Goal: Information Seeking & Learning: Learn about a topic

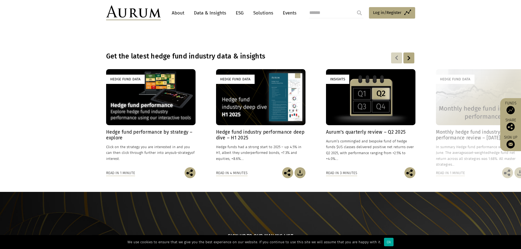
scroll to position [383, 0]
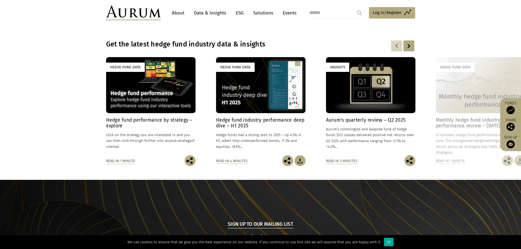
click at [407, 43] on div at bounding box center [408, 45] width 11 height 11
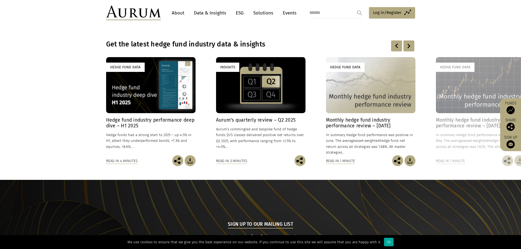
click at [407, 43] on div at bounding box center [408, 45] width 11 height 11
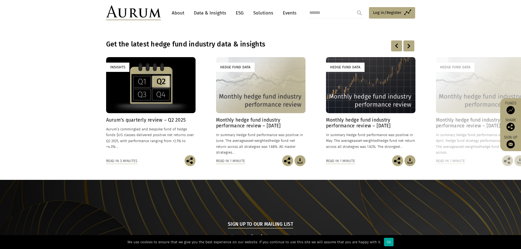
click at [413, 41] on div at bounding box center [408, 45] width 11 height 11
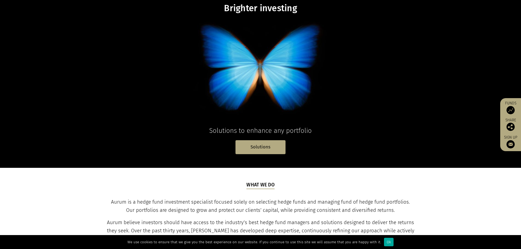
scroll to position [0, 0]
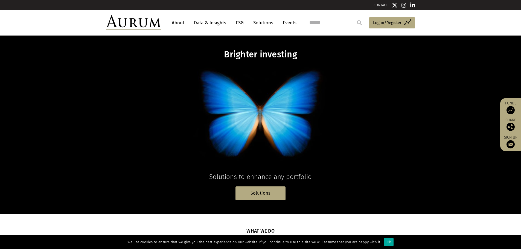
click at [287, 20] on link "Events" at bounding box center [288, 23] width 16 height 10
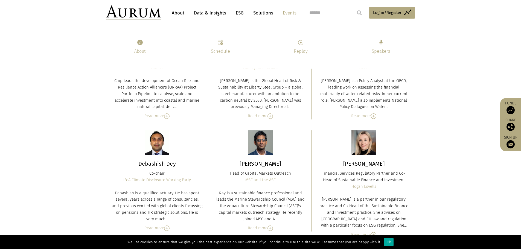
scroll to position [2077, 0]
click at [209, 12] on link "Data & Insights" at bounding box center [210, 13] width 38 height 10
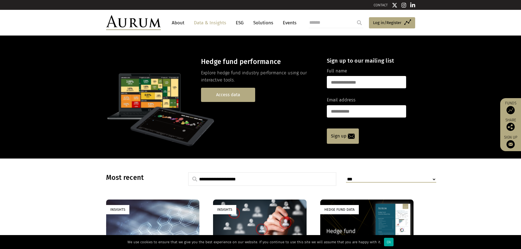
click at [230, 97] on link "Access data" at bounding box center [228, 95] width 54 height 14
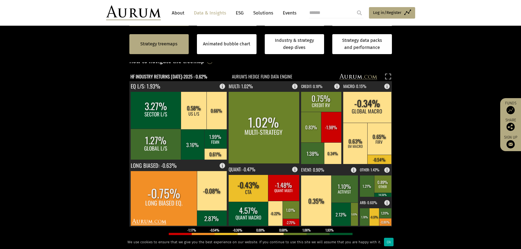
scroll to position [137, 0]
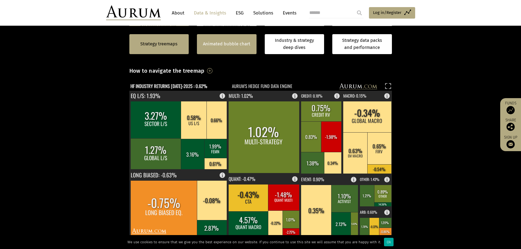
click at [214, 38] on div "Animated bubble chart" at bounding box center [227, 44] width 60 height 20
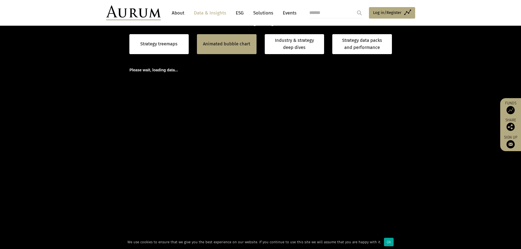
scroll to position [164, 0]
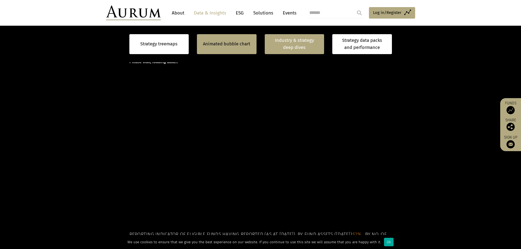
click at [315, 44] on link "Industry & strategy deep dives" at bounding box center [294, 44] width 60 height 20
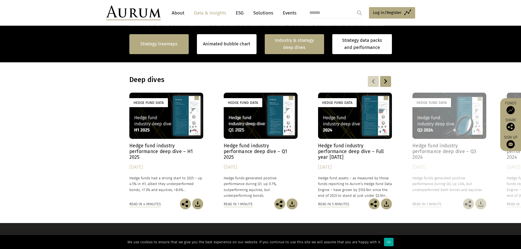
click at [162, 41] on link "Strategy treemaps" at bounding box center [158, 43] width 37 height 7
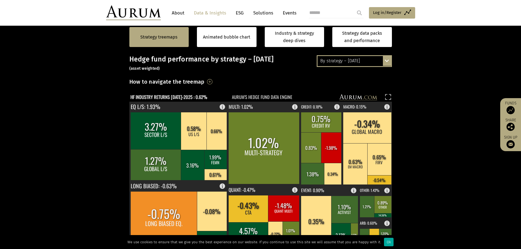
scroll to position [83, 0]
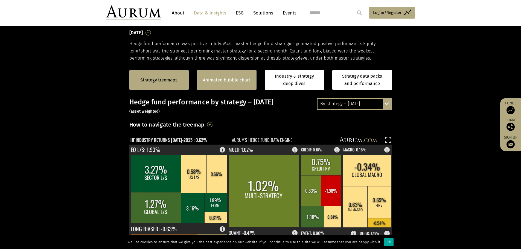
click at [208, 70] on div "Animated bubble chart" at bounding box center [227, 80] width 60 height 20
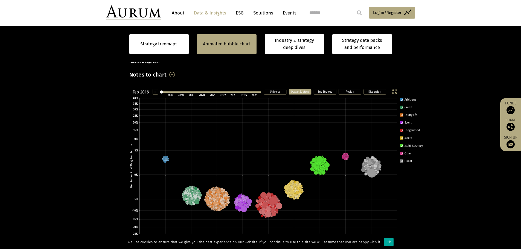
scroll to position [137, 0]
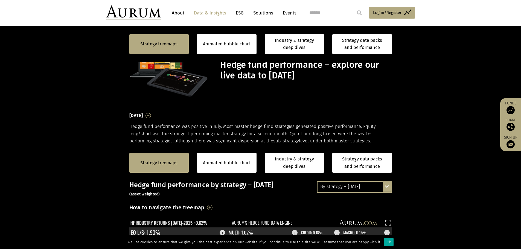
scroll to position [165, 0]
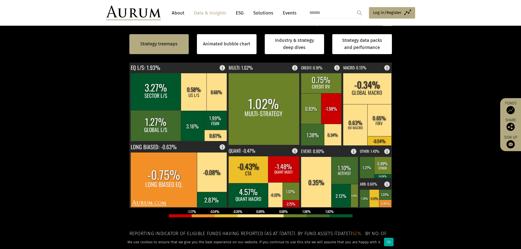
click at [74, 190] on section "Strategy treemaps Animated bubble chart Industry & strategy deep dives Strategy…" at bounding box center [260, 151] width 521 height 342
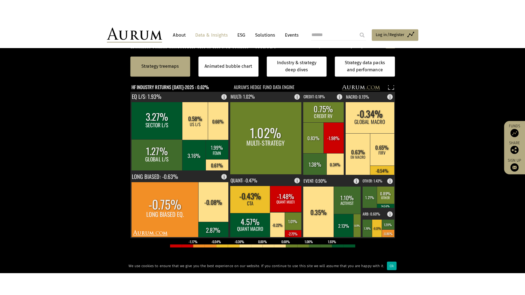
scroll to position [157, 0]
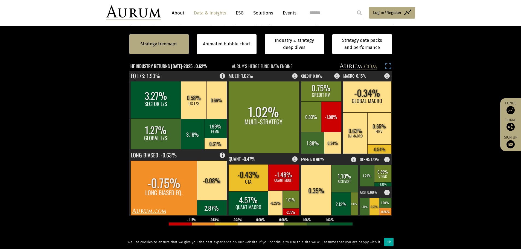
click at [387, 65] on rect at bounding box center [388, 67] width 8 height 8
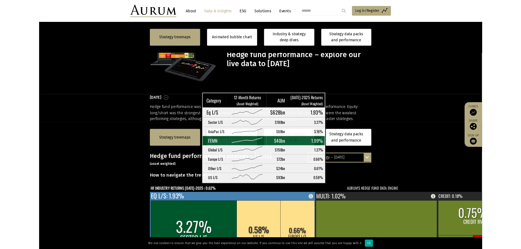
scroll to position [157, 0]
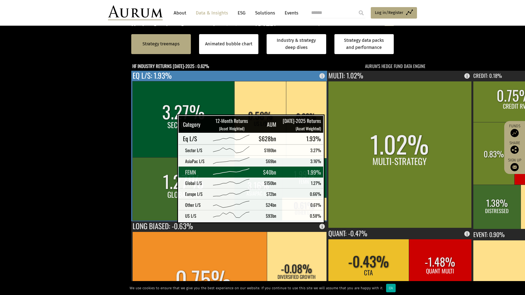
click at [282, 158] on rect at bounding box center [304, 177] width 45 height 39
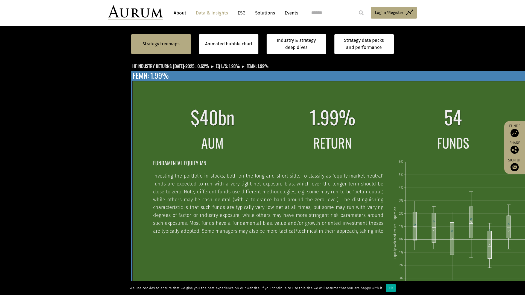
click at [233, 155] on td "FUNDAMENTAL EQUITY MN Investing the portfolio in stocks, both on the long and s…" at bounding box center [272, 235] width 239 height 161
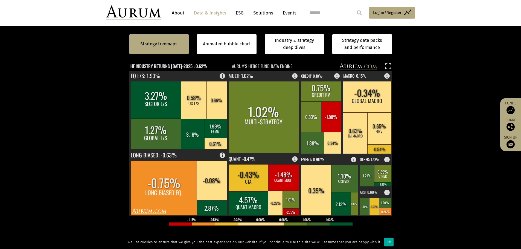
drag, startPoint x: 390, startPoint y: 64, endPoint x: 390, endPoint y: 97, distance: 33.1
click at [390, 64] on icon at bounding box center [390, 64] width 2 height 2
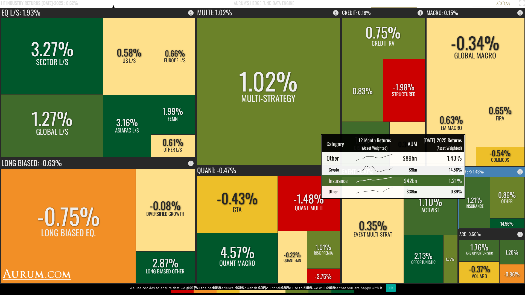
click at [479, 190] on rect at bounding box center [474, 202] width 31 height 51
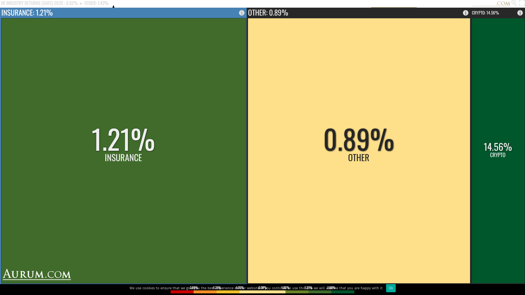
click at [164, 224] on rect at bounding box center [123, 150] width 245 height 265
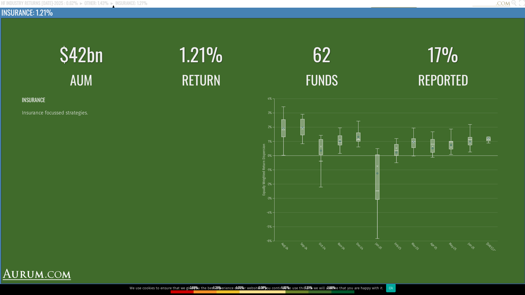
click at [113, 122] on td "INSURANCE Insurance focussed strategies." at bounding box center [141, 172] width 239 height 161
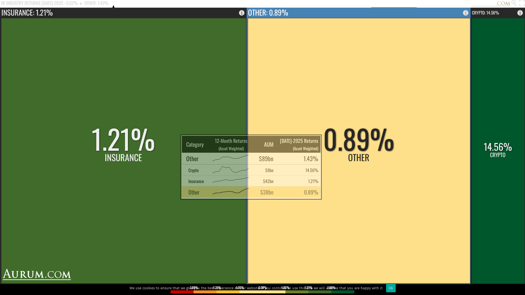
click at [339, 190] on rect at bounding box center [359, 150] width 222 height 265
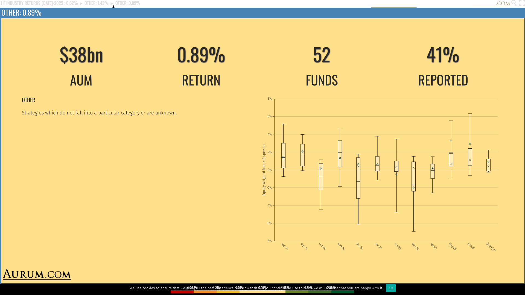
click at [155, 143] on td "OTHER Strategies which do not fall into a particular category or are unknown." at bounding box center [141, 172] width 239 height 161
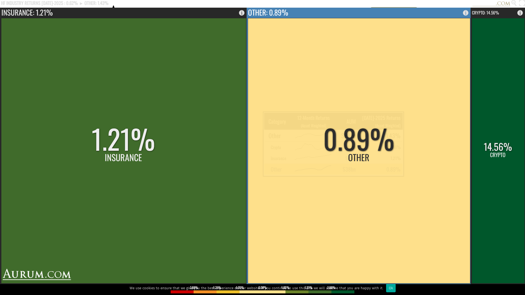
click at [335, 161] on rect at bounding box center [359, 150] width 222 height 265
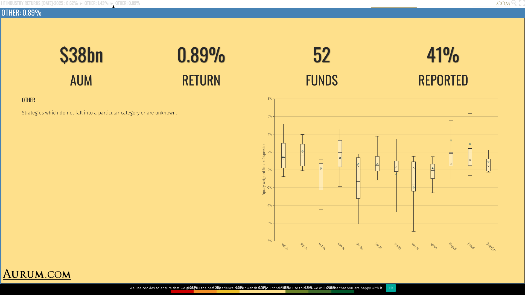
click at [104, 147] on td "OTHER Strategies which do not fall into a particular category or are unknown." at bounding box center [141, 172] width 239 height 161
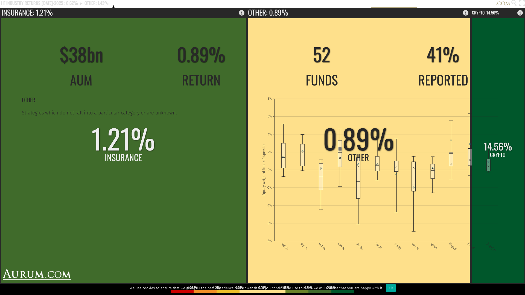
click at [495, 180] on rect at bounding box center [497, 150] width 53 height 265
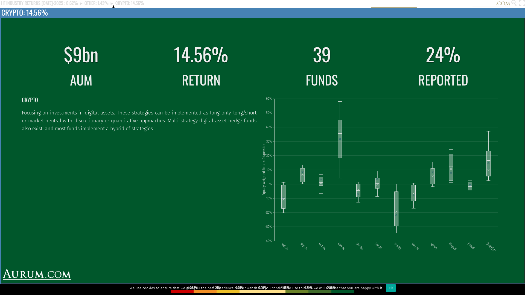
click at [82, 121] on p "Focusing on investments in digital assets. These strategies can be implemented …" at bounding box center [139, 120] width 234 height 23
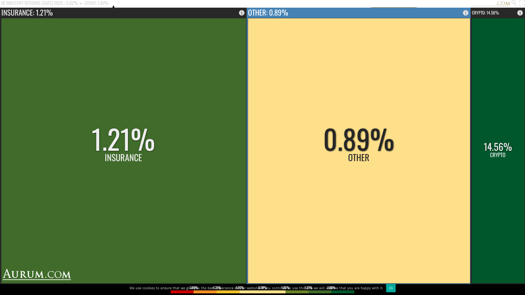
click at [365, 138] on rect at bounding box center [359, 150] width 222 height 265
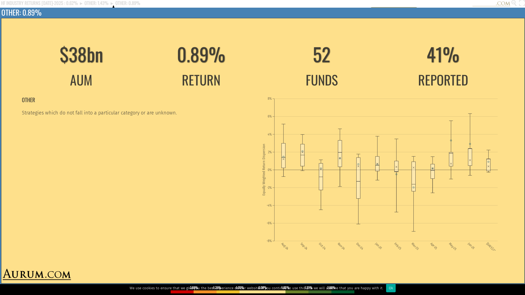
click at [176, 133] on td "OTHER Strategies which do not fall into a particular category or are unknown." at bounding box center [141, 172] width 239 height 161
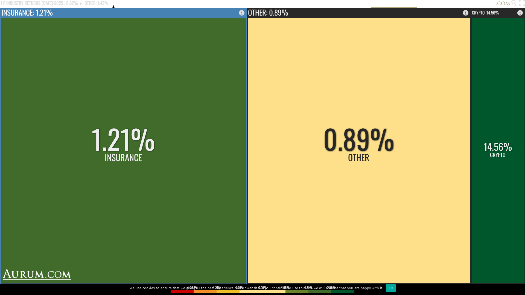
click at [148, 137] on rect at bounding box center [123, 150] width 245 height 265
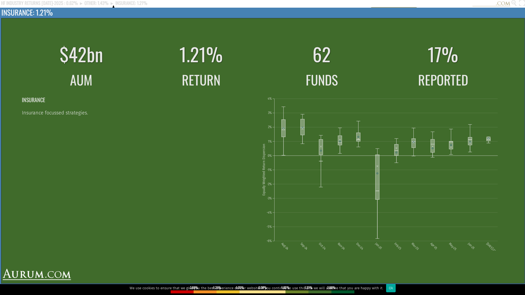
click at [148, 137] on td "INSURANCE Insurance focussed strategies." at bounding box center [141, 172] width 239 height 161
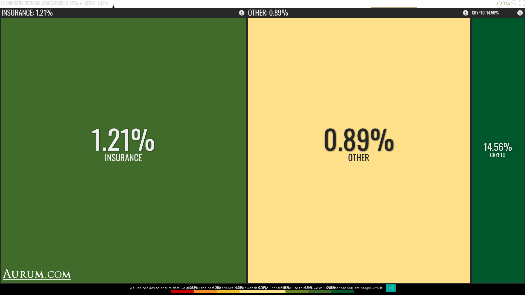
click at [141, 3] on rect at bounding box center [258, 4] width 517 height 8
click at [512, 2] on icon at bounding box center [513, 2] width 2 height 1
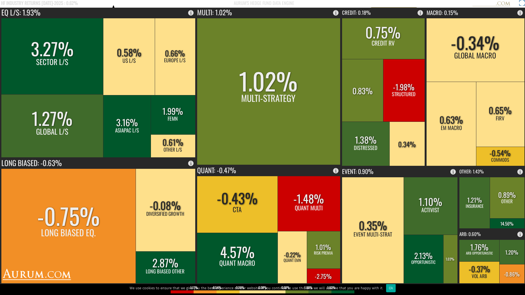
click at [524, 0] on rect at bounding box center [521, 4] width 8 height 8
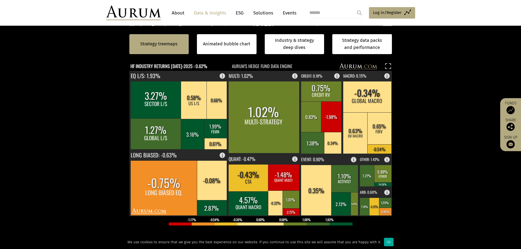
scroll to position [157, 0]
